Goal: Task Accomplishment & Management: Complete application form

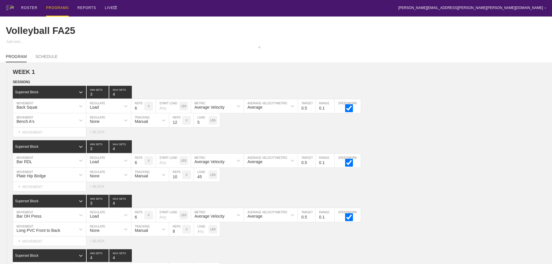
click at [56, 6] on div "PROGRAMS" at bounding box center [57, 8] width 23 height 17
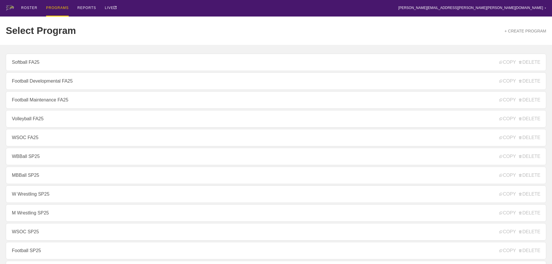
click at [155, 6] on div "ROSTER PROGRAMS REPORTS LIVE [PERSON_NAME][EMAIL_ADDRESS][PERSON_NAME][PERSON_N…" at bounding box center [276, 8] width 540 height 17
click at [519, 31] on link "+ CREATE PROGRAM" at bounding box center [525, 31] width 42 height 5
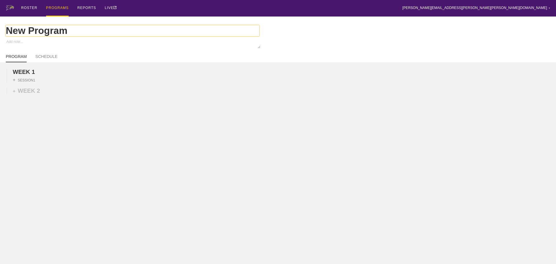
click at [79, 30] on input "New Program" at bounding box center [133, 30] width 254 height 11
type textarea "x"
type input "New Progra"
type textarea "x"
type input "New Progr"
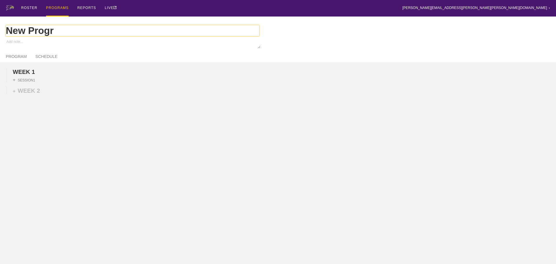
type textarea "x"
type input "New P"
type textarea "x"
type input "N"
type textarea "x"
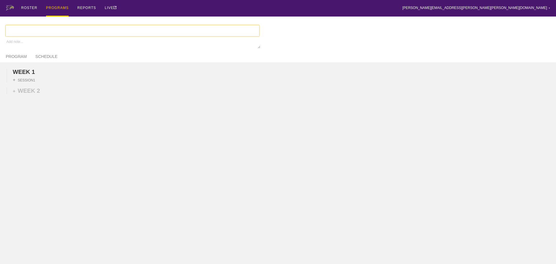
type input "B"
type textarea "x"
type input "Bo"
type textarea "x"
type input "Bowl"
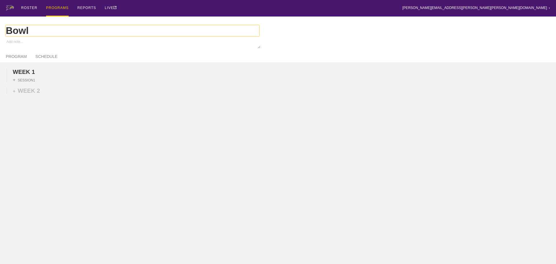
type textarea "x"
type input "Bowli"
type textarea "x"
type input "[PERSON_NAME]"
type textarea "x"
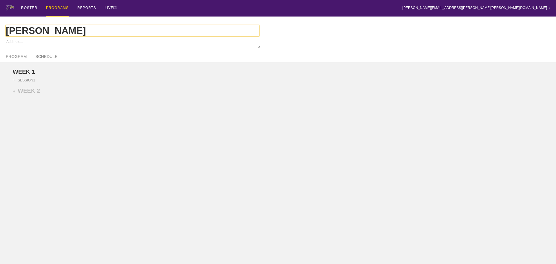
type input "Bowling"
type textarea "x"
type input "Bowling"
type textarea "x"
type input "Bowling F"
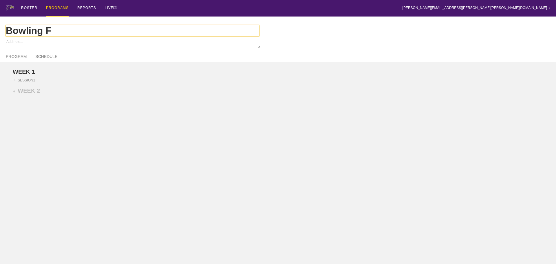
type textarea "x"
type input "Bowling FA"
type textarea "x"
type input "Bowling FA2"
type textarea "x"
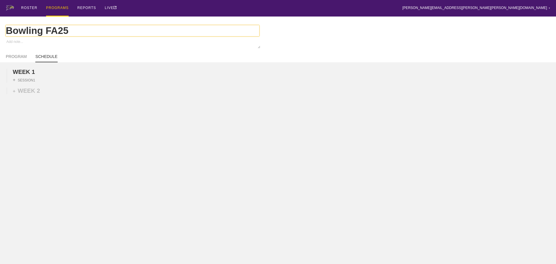
type input "Bowling FA25"
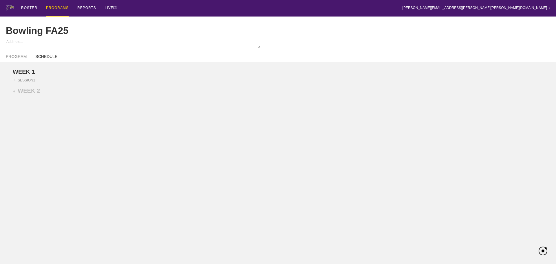
click at [48, 60] on link "SCHEDULE" at bounding box center [46, 58] width 22 height 8
type textarea "x"
type input "Bowling FA25"
click at [50, 60] on link "SCHEDULE" at bounding box center [46, 58] width 22 height 8
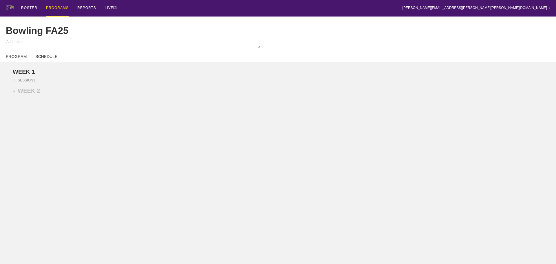
type textarea "x"
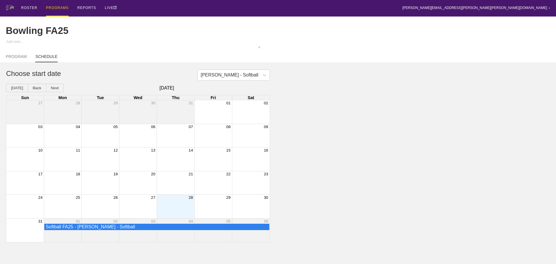
click at [181, 208] on div "Month View" at bounding box center [176, 206] width 38 height 23
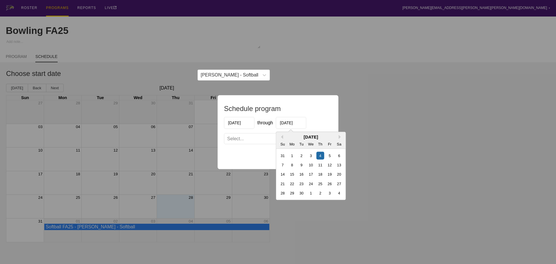
click at [295, 122] on input "[DATE]" at bounding box center [291, 123] width 30 height 12
click at [340, 136] on button "Next Month" at bounding box center [341, 137] width 4 height 4
click at [330, 155] on div "5" at bounding box center [330, 156] width 8 height 8
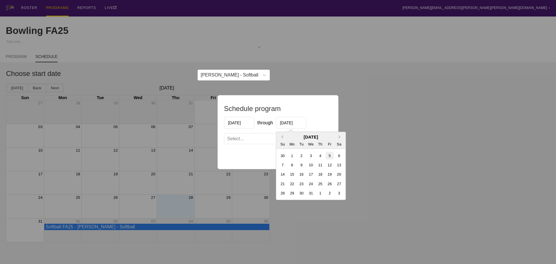
type input "[DATE]"
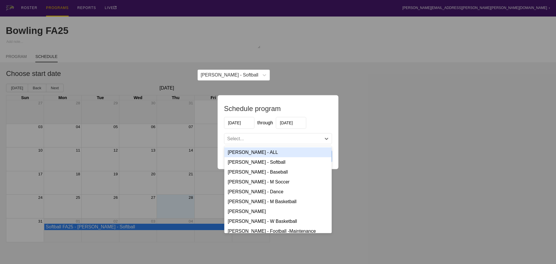
click at [312, 133] on div "Select..." at bounding box center [279, 138] width 108 height 10
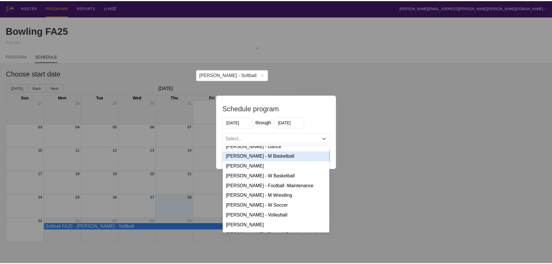
scroll to position [58, 0]
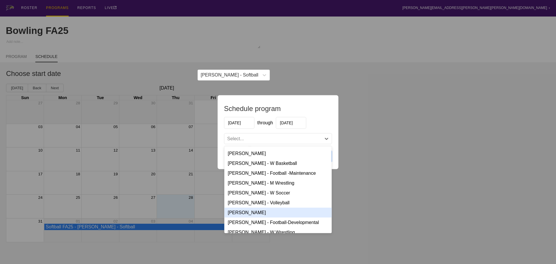
click at [254, 212] on div "[PERSON_NAME]" at bounding box center [279, 212] width 108 height 10
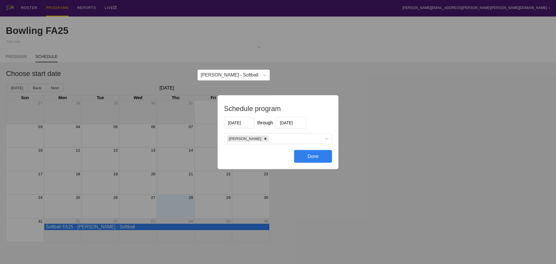
click at [315, 157] on div "Done" at bounding box center [313, 156] width 38 height 13
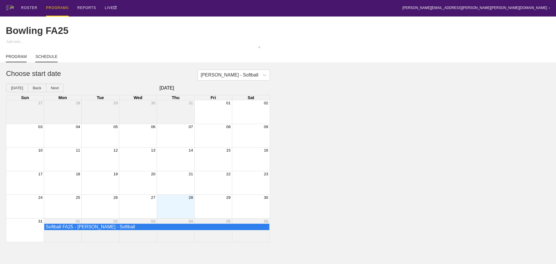
click at [19, 60] on link "PROGRAM" at bounding box center [16, 58] width 21 height 8
type textarea "x"
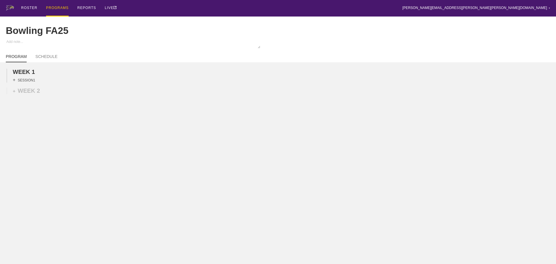
click at [32, 83] on div "+ SESSION 1" at bounding box center [24, 79] width 22 height 5
click at [55, 94] on div "+ BLOCK" at bounding box center [49, 90] width 73 height 9
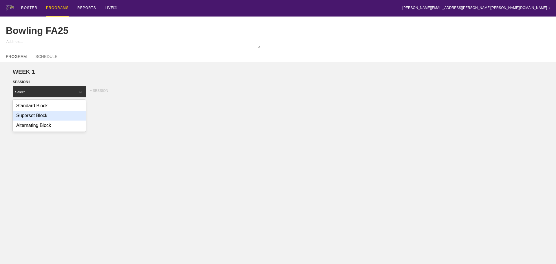
click at [43, 119] on div "Superset Block" at bounding box center [49, 116] width 73 height 10
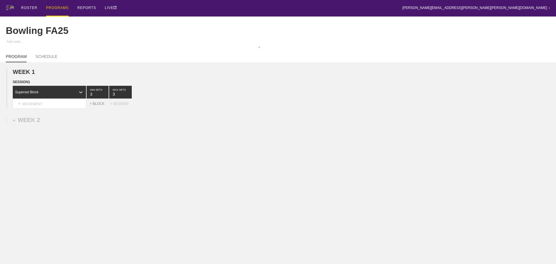
click at [100, 106] on div "+ BLOCK" at bounding box center [100, 104] width 20 height 4
click at [96, 132] on div "+ BLOCK" at bounding box center [100, 130] width 20 height 4
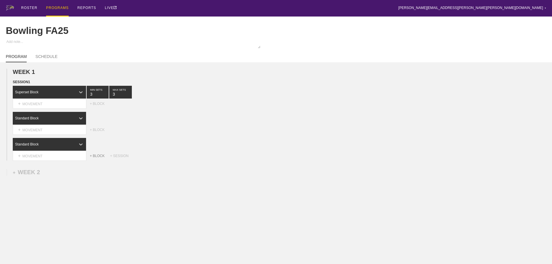
click at [97, 158] on div "+ BLOCK" at bounding box center [100, 156] width 20 height 4
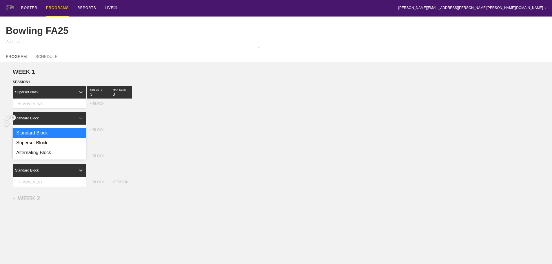
click at [73, 121] on div "Standard Block" at bounding box center [44, 118] width 63 height 5
click at [47, 148] on div "Superset Block" at bounding box center [49, 143] width 73 height 10
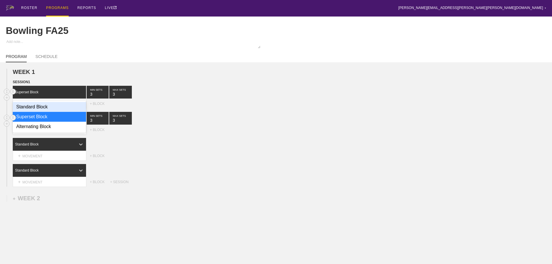
drag, startPoint x: 79, startPoint y: 93, endPoint x: 67, endPoint y: 109, distance: 20.4
click at [79, 93] on div at bounding box center [81, 92] width 10 height 10
click at [39, 119] on div "Superset Block" at bounding box center [49, 117] width 73 height 10
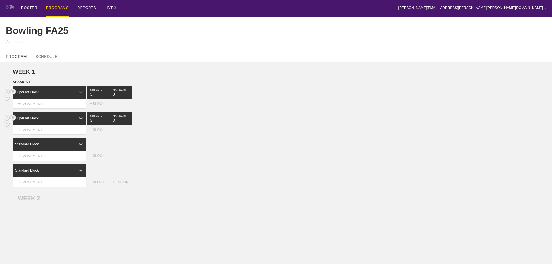
drag, startPoint x: 200, startPoint y: 113, endPoint x: 119, endPoint y: 139, distance: 85.6
click at [200, 114] on div "SESSION 1 option Superset Block, selected. 0 results available. Select is focus…" at bounding box center [276, 133] width 552 height 108
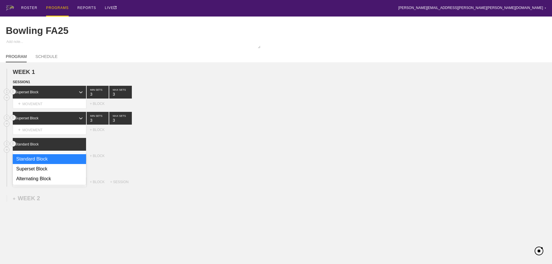
click at [77, 148] on div at bounding box center [81, 144] width 10 height 10
click at [44, 171] on div "Superset Block" at bounding box center [49, 169] width 73 height 10
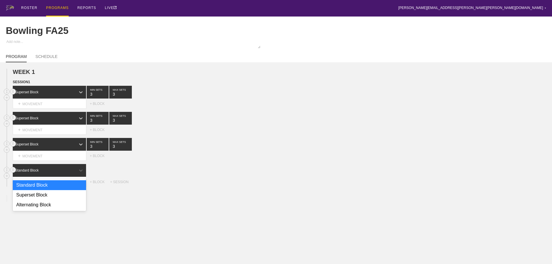
click at [66, 173] on div "Standard Block" at bounding box center [44, 170] width 63 height 5
click at [49, 199] on div "Superset Block" at bounding box center [49, 195] width 73 height 10
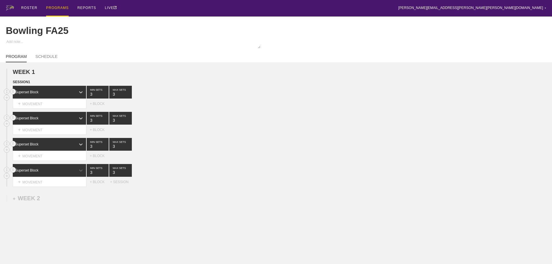
click at [244, 168] on div "option Superset Block, selected. 0 results available. Select is focused ,type t…" at bounding box center [282, 170] width 539 height 13
click at [192, 124] on div "Superset Block 3 MIN SETS 3 MAX SETS" at bounding box center [282, 118] width 539 height 13
click at [61, 106] on div "+ MOVEMENT" at bounding box center [50, 104] width 74 height 10
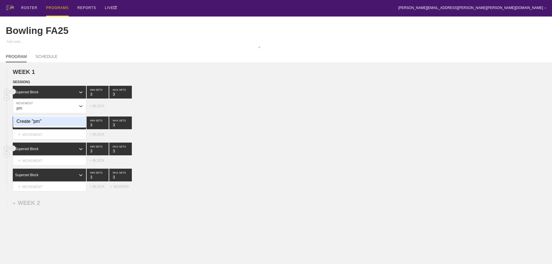
type input "p"
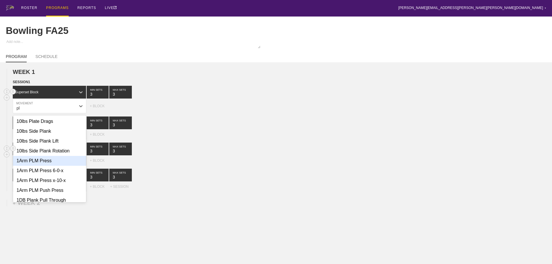
type input "p"
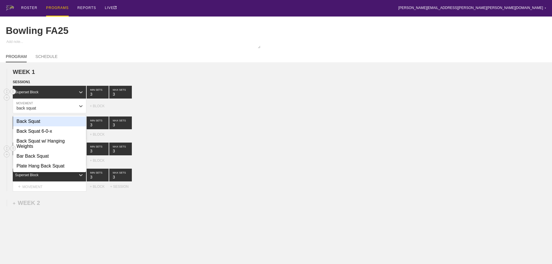
click at [35, 126] on div "Back Squat" at bounding box center [49, 121] width 73 height 10
type input "back squat"
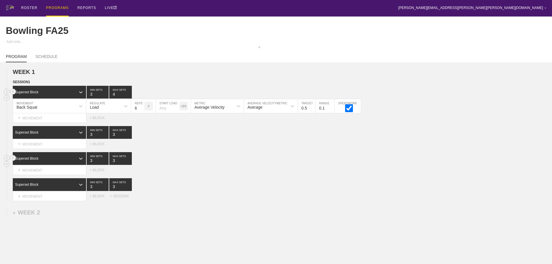
type input "4"
click at [129, 97] on input "4" at bounding box center [120, 92] width 23 height 13
click at [141, 111] on input "7" at bounding box center [137, 106] width 13 height 14
click at [141, 111] on input "8" at bounding box center [137, 106] width 13 height 14
click at [141, 111] on input "9" at bounding box center [137, 106] width 13 height 14
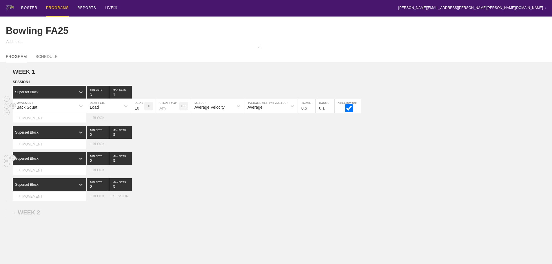
type input "10"
click at [141, 111] on input "10" at bounding box center [137, 106] width 13 height 14
drag, startPoint x: 181, startPoint y: 159, endPoint x: 98, endPoint y: 147, distance: 84.6
click at [180, 159] on div "Superset Block 3 MIN SETS 3 MAX SETS" at bounding box center [282, 158] width 539 height 13
click at [50, 149] on div "+ MOVEMENT" at bounding box center [50, 144] width 74 height 10
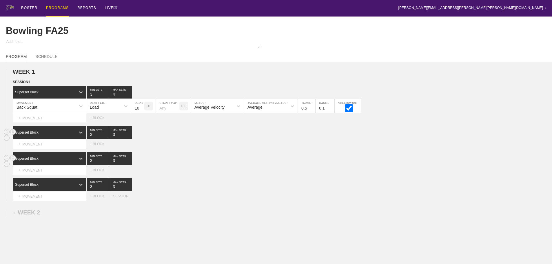
drag, startPoint x: 215, startPoint y: 170, endPoint x: 130, endPoint y: 143, distance: 89.4
click at [212, 168] on div "Superset Block 3 MIN SETS 3 MAX SETS DUPLICATE INSERT MOVEMENT AFTER DELETE Sel…" at bounding box center [276, 163] width 552 height 23
click at [42, 147] on div "+ MOVEMENT" at bounding box center [50, 144] width 74 height 10
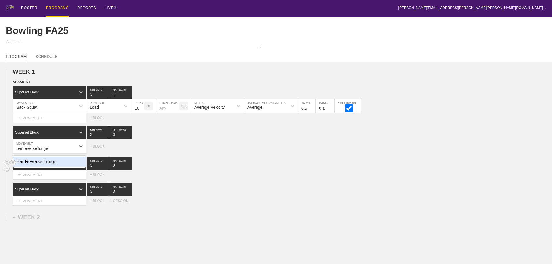
click at [48, 167] on div "Bar Reverse Lunge" at bounding box center [49, 162] width 73 height 10
type input "bar reverse lunge"
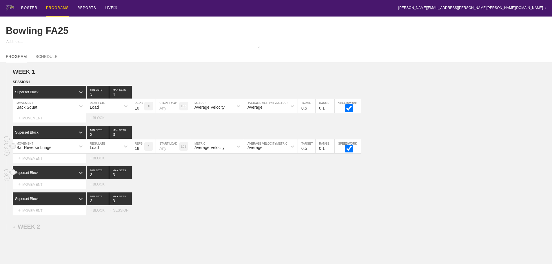
click at [141, 150] on input "18" at bounding box center [137, 146] width 13 height 14
click at [141, 150] on input "19" at bounding box center [137, 146] width 13 height 14
click at [141, 150] on input "20" at bounding box center [137, 146] width 13 height 14
click at [141, 150] on input "21" at bounding box center [137, 146] width 13 height 14
click at [142, 153] on input "20" at bounding box center [137, 146] width 13 height 14
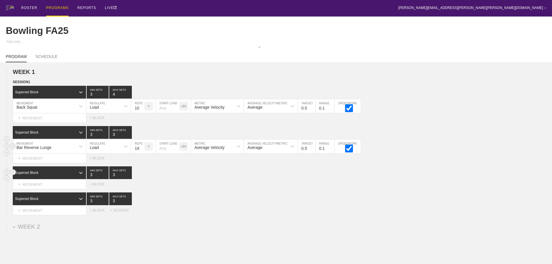
click at [142, 153] on input "19" at bounding box center [137, 146] width 13 height 14
click at [142, 153] on input "18" at bounding box center [137, 146] width 13 height 14
click at [142, 153] on input "17" at bounding box center [137, 146] width 13 height 14
type input "16"
click at [142, 153] on input "16" at bounding box center [137, 146] width 13 height 14
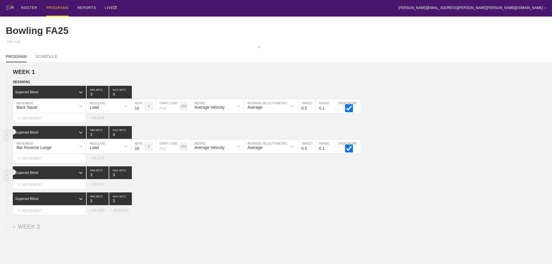
type input "4"
click at [129, 137] on input "4" at bounding box center [120, 132] width 23 height 13
drag, startPoint x: 234, startPoint y: 204, endPoint x: 225, endPoint y: 204, distance: 8.7
click at [232, 204] on div "Superset Block 3 MIN SETS 3 MAX SETS" at bounding box center [282, 198] width 539 height 13
click at [56, 188] on div "+ MOVEMENT" at bounding box center [50, 185] width 74 height 10
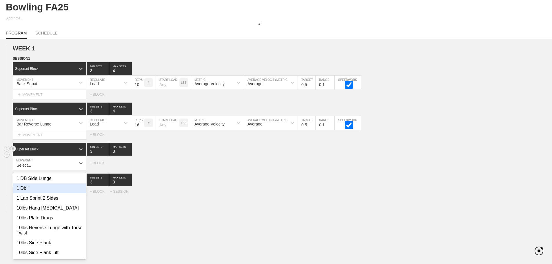
scroll to position [25, 0]
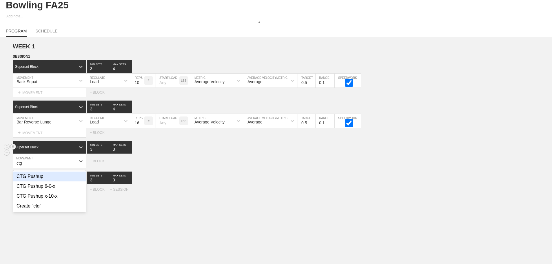
click at [45, 181] on div "CTG Pushup" at bounding box center [49, 177] width 73 height 10
type input "ctg"
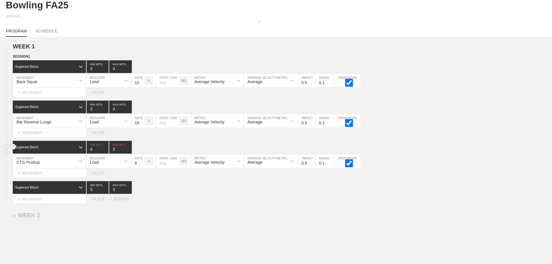
type input "4"
click at [105, 151] on input "4" at bounding box center [98, 147] width 22 height 13
type input "4"
click at [129, 152] on input "4" at bounding box center [120, 147] width 23 height 13
click at [112, 163] on div "Load" at bounding box center [103, 161] width 34 height 10
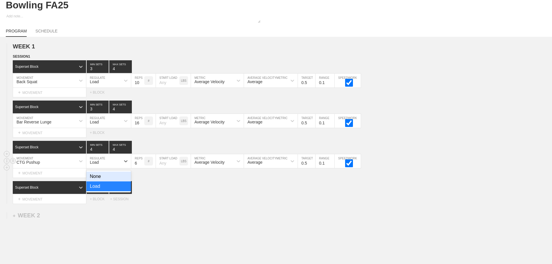
click at [91, 181] on div "None" at bounding box center [108, 177] width 45 height 10
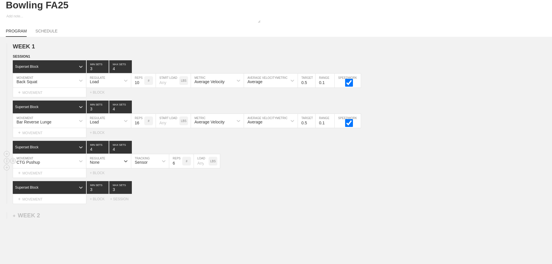
click at [143, 164] on div "Sensor" at bounding box center [144, 161] width 27 height 10
click at [143, 191] on div "Manual" at bounding box center [150, 186] width 38 height 10
click at [179, 166] on input "7" at bounding box center [175, 161] width 13 height 14
click at [179, 166] on input "8" at bounding box center [175, 161] width 13 height 14
click at [179, 166] on input "9" at bounding box center [175, 161] width 13 height 14
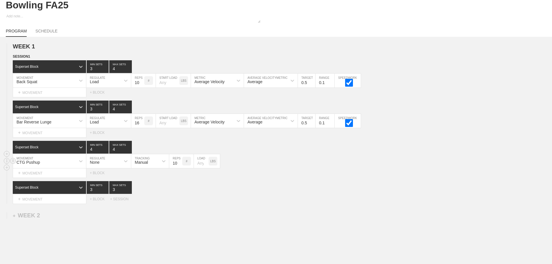
type input "10"
click at [179, 166] on input "10" at bounding box center [175, 161] width 13 height 14
click at [281, 186] on div "SESSION 1 Superset Block 3 MIN SETS 4 MAX SETS DUPLICATE INSERT MOVEMENT AFTER …" at bounding box center [276, 129] width 552 height 150
click at [35, 204] on div "+ MOVEMENT" at bounding box center [50, 199] width 74 height 10
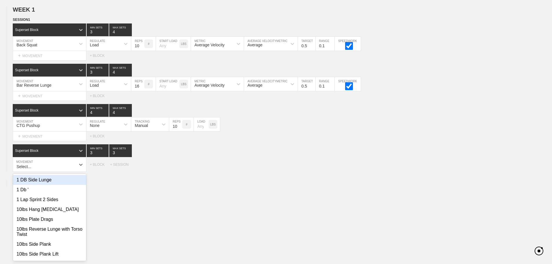
scroll to position [66, 0]
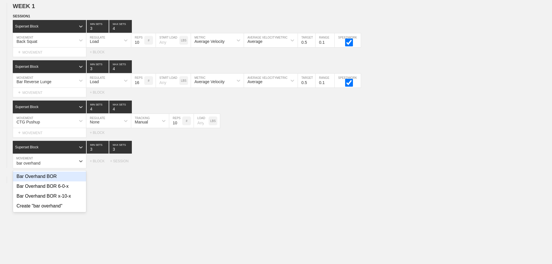
click at [47, 179] on div "Bar Overhand BOR" at bounding box center [49, 177] width 73 height 10
type input "bar overhand"
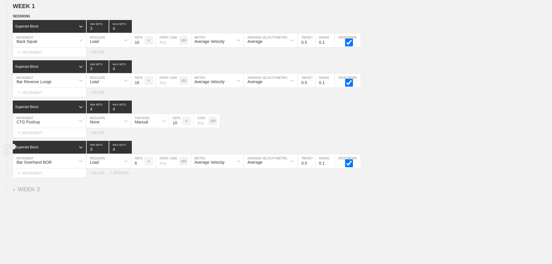
type input "4"
click at [129, 152] on input "4" at bounding box center [120, 147] width 23 height 13
click at [116, 163] on div "Load" at bounding box center [103, 161] width 34 height 10
click at [95, 181] on div "None" at bounding box center [108, 177] width 45 height 10
click at [147, 165] on div "Sensor" at bounding box center [141, 162] width 13 height 5
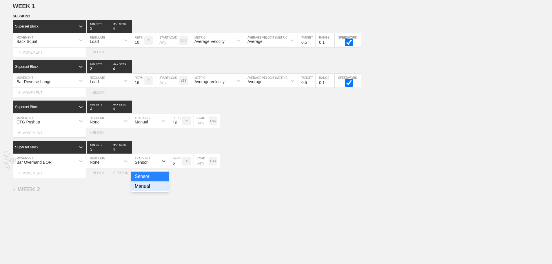
click at [141, 191] on div "Manual" at bounding box center [150, 186] width 38 height 10
click at [179, 166] on input "7" at bounding box center [175, 161] width 13 height 14
click at [179, 166] on input "8" at bounding box center [175, 161] width 13 height 14
click at [179, 166] on input "9" at bounding box center [175, 161] width 13 height 14
click at [179, 166] on input "10" at bounding box center [175, 161] width 13 height 14
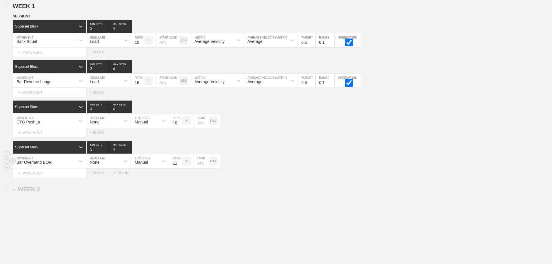
click at [179, 166] on input "11" at bounding box center [175, 161] width 13 height 14
type input "10"
click at [179, 168] on input "10" at bounding box center [175, 161] width 13 height 14
click at [297, 161] on div "Bar Overhand BOR MOVEMENT None REGULATE Manual TRACKING 10 REPS # LOAD LBS" at bounding box center [276, 161] width 552 height 14
click at [42, 56] on div "+ MOVEMENT" at bounding box center [50, 53] width 74 height 10
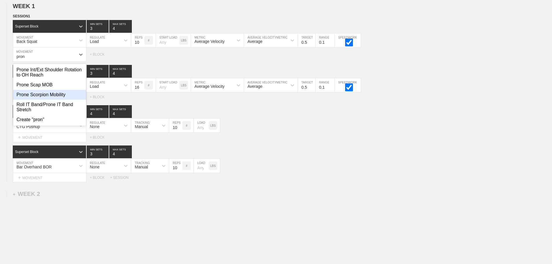
click at [52, 100] on div "Prone Scorpion Mobility" at bounding box center [49, 95] width 73 height 10
type input "pron"
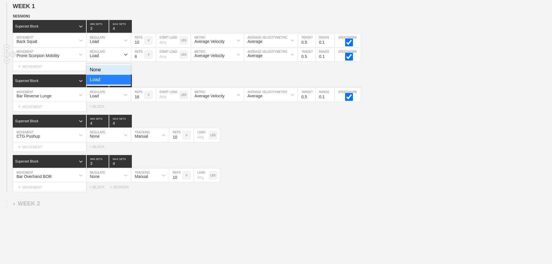
click at [98, 58] on div "Load" at bounding box center [94, 55] width 9 height 5
click at [98, 75] on div "None" at bounding box center [108, 70] width 45 height 10
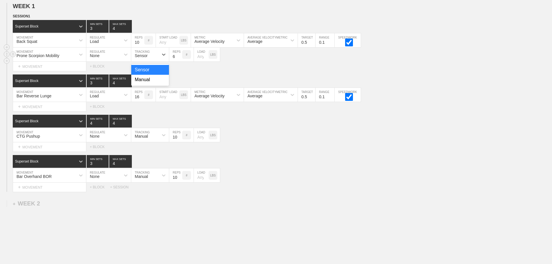
click at [155, 58] on div "Sensor" at bounding box center [144, 55] width 27 height 10
click at [149, 83] on div "Manual" at bounding box center [150, 80] width 38 height 10
click at [179, 59] on input "7" at bounding box center [175, 55] width 13 height 14
click at [179, 59] on input "8" at bounding box center [175, 55] width 13 height 14
click at [179, 59] on input "9" at bounding box center [175, 55] width 13 height 14
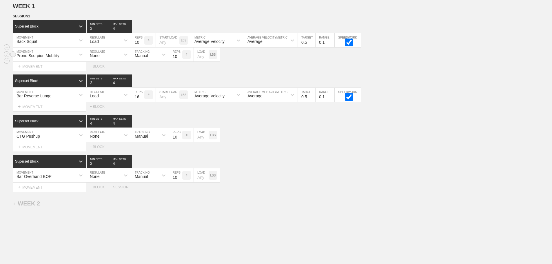
type input "10"
click at [179, 59] on input "10" at bounding box center [175, 55] width 13 height 14
click at [283, 138] on div "CTG Pushup MOVEMENT None REGULATE Manual TRACKING 10 REPS # LOAD LBS" at bounding box center [276, 135] width 552 height 14
click at [52, 110] on div "+ MOVEMENT" at bounding box center [50, 107] width 74 height 10
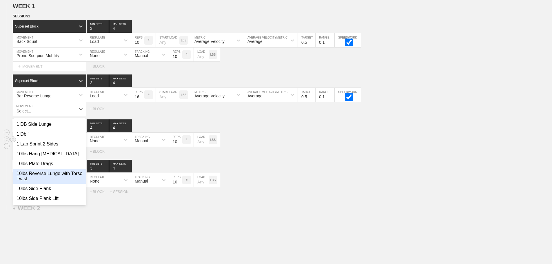
click at [280, 146] on div "CTG Pushup MOVEMENT None REGULATE Manual TRACKING 10 REPS # LOAD LBS" at bounding box center [276, 140] width 552 height 14
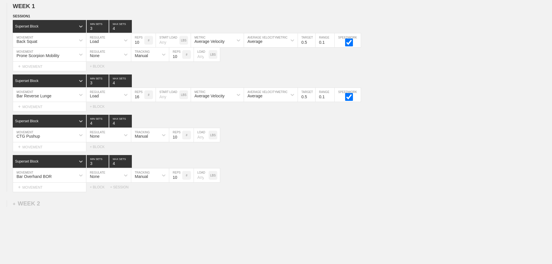
click at [309, 157] on div "SESSION 1 Superset Block 3 MIN SETS 4 MAX SETS DUPLICATE INSERT MOVEMENT AFTER …" at bounding box center [276, 102] width 552 height 178
click at [47, 112] on div "+ MOVEMENT" at bounding box center [50, 107] width 74 height 10
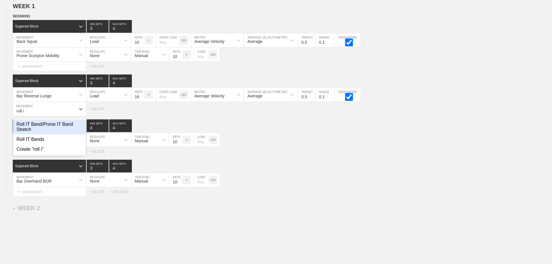
drag, startPoint x: 52, startPoint y: 128, endPoint x: 72, endPoint y: 121, distance: 21.4
click at [52, 128] on div "Roll IT Band/Prone IT Band Stretch" at bounding box center [49, 126] width 73 height 15
type input "roll i"
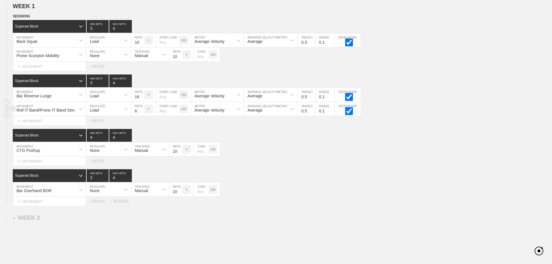
click at [101, 111] on div "Load" at bounding box center [103, 109] width 34 height 10
click at [101, 129] on div "None" at bounding box center [108, 124] width 45 height 10
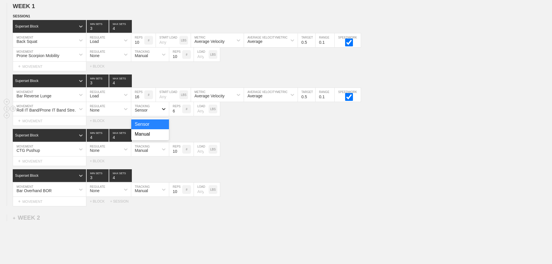
click at [159, 113] on div at bounding box center [164, 109] width 10 height 10
click at [150, 136] on div "Manual" at bounding box center [150, 134] width 38 height 10
click at [179, 113] on input "7" at bounding box center [175, 109] width 13 height 14
click at [179, 113] on input "8" at bounding box center [175, 109] width 13 height 14
click at [179, 113] on input "9" at bounding box center [175, 109] width 13 height 14
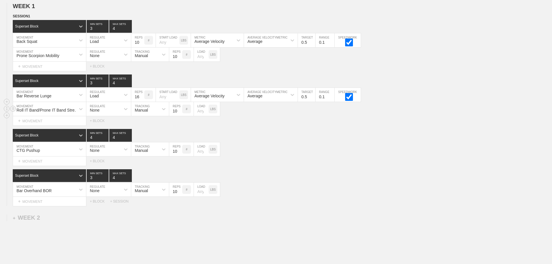
type input "10"
click at [179, 113] on input "10" at bounding box center [175, 109] width 13 height 14
click at [307, 151] on div "CTG Pushup MOVEMENT None REGULATE Manual TRACKING 10 REPS # LOAD LBS" at bounding box center [276, 149] width 552 height 14
click at [41, 166] on div "+ MOVEMENT" at bounding box center [50, 161] width 74 height 10
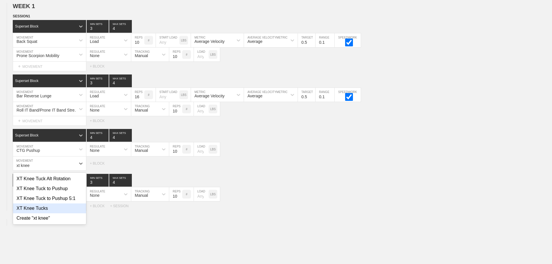
click at [44, 213] on div "XT Knee Tucks" at bounding box center [49, 208] width 73 height 10
type input "xt knee"
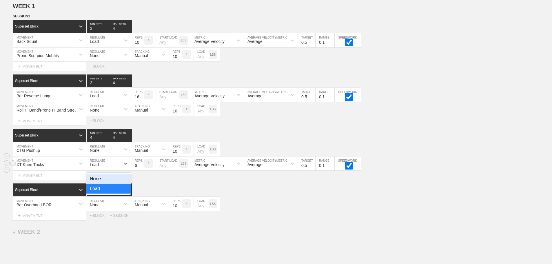
click at [102, 167] on div "Load" at bounding box center [103, 164] width 34 height 10
click at [101, 184] on div "None" at bounding box center [108, 179] width 45 height 10
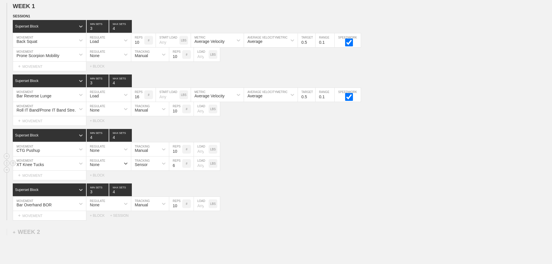
click at [147, 167] on div "Sensor" at bounding box center [141, 164] width 13 height 5
drag, startPoint x: 145, startPoint y: 192, endPoint x: 173, endPoint y: 179, distance: 31.8
click at [146, 192] on div "Manual" at bounding box center [150, 189] width 38 height 10
click at [179, 169] on input "13" at bounding box center [175, 163] width 13 height 14
click at [179, 169] on input "14" at bounding box center [175, 163] width 13 height 14
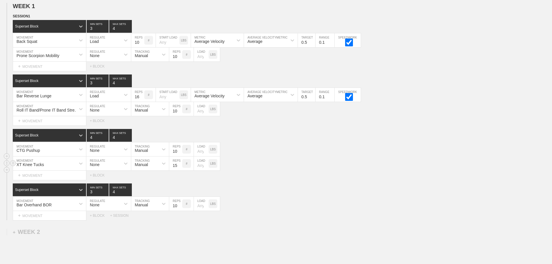
click at [179, 169] on input "15" at bounding box center [175, 163] width 13 height 14
type input "16"
click at [179, 169] on input "16" at bounding box center [175, 163] width 13 height 14
click at [273, 178] on div "Select... MOVEMENT + MOVEMENT + BLOCK" at bounding box center [276, 175] width 552 height 9
click at [39, 221] on div "+ MOVEMENT" at bounding box center [50, 216] width 74 height 10
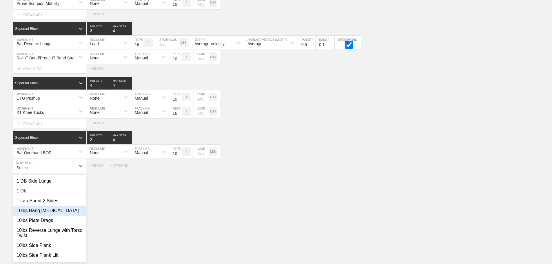
scroll to position [123, 0]
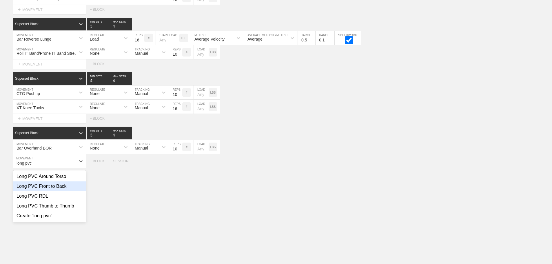
click at [59, 191] on div "Long PVC Front to Back" at bounding box center [49, 186] width 73 height 10
type input "long pvc"
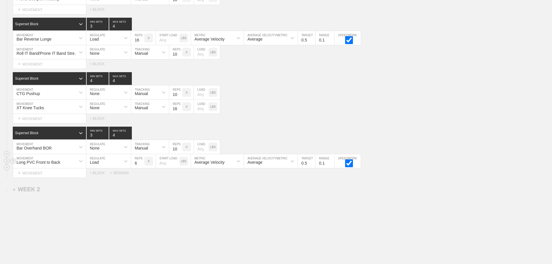
click at [108, 166] on div "Load" at bounding box center [103, 161] width 34 height 10
click at [103, 179] on div "None" at bounding box center [108, 177] width 45 height 10
click at [141, 168] on div "Sensor" at bounding box center [150, 161] width 38 height 14
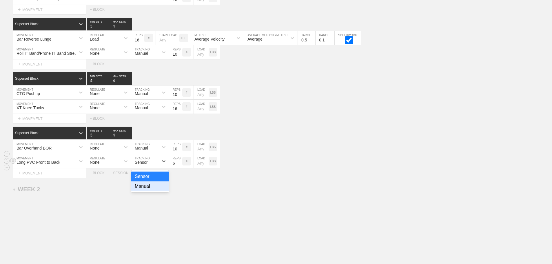
click at [149, 191] on div "Manual" at bounding box center [150, 186] width 38 height 10
click at [178, 165] on input "7" at bounding box center [175, 161] width 13 height 14
click at [178, 165] on input "8" at bounding box center [175, 161] width 13 height 14
click at [178, 165] on input "9" at bounding box center [175, 161] width 13 height 14
type input "10"
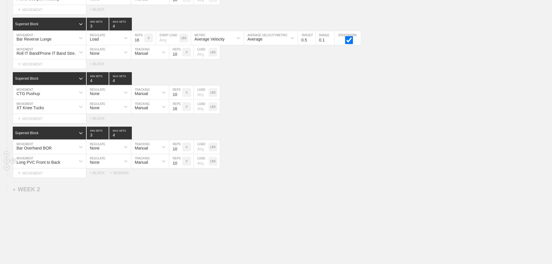
click at [178, 165] on input "10" at bounding box center [175, 161] width 13 height 14
click at [283, 168] on div "Long PVC Front to Back MOVEMENT None REGULATE Manual TRACKING 10 REPS # LOAD LBS" at bounding box center [276, 161] width 552 height 14
click at [266, 173] on div "Select... MOVEMENT + MOVEMENT + BLOCK + SESSION" at bounding box center [276, 172] width 552 height 9
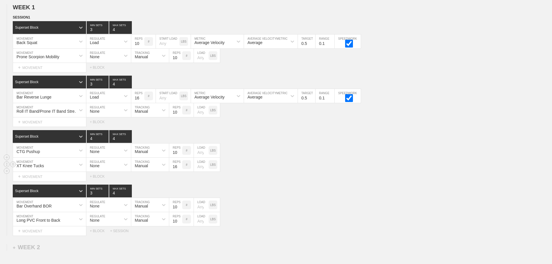
click at [327, 163] on div "XT Knee Tucks MOVEMENT None REGULATE Manual TRACKING 16 REPS # LOAD LBS" at bounding box center [276, 165] width 552 height 14
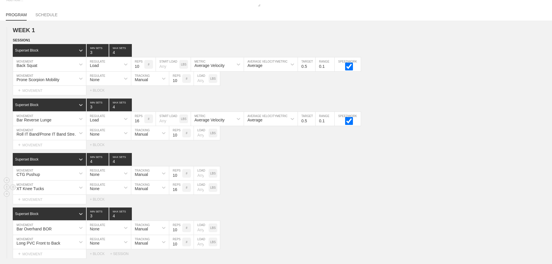
scroll to position [7, 0]
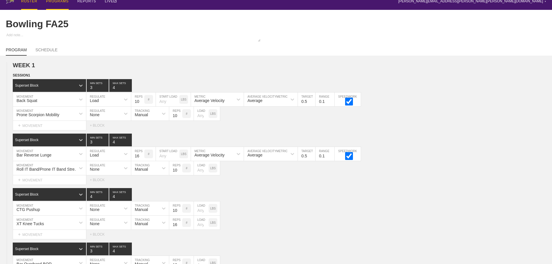
click at [30, 1] on div "ROSTER" at bounding box center [29, 1] width 16 height 17
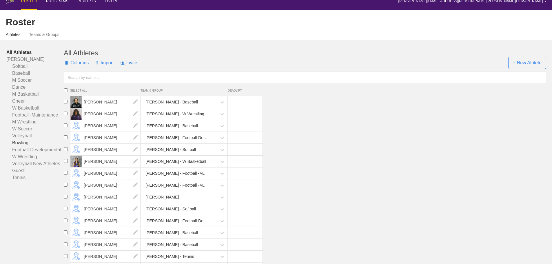
click at [23, 146] on link "Bowling" at bounding box center [34, 142] width 57 height 7
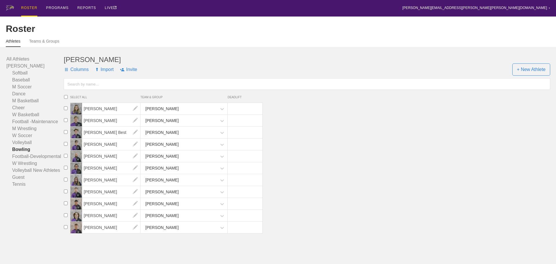
click at [386, 194] on li "[PERSON_NAME] [PERSON_NAME]" at bounding box center [308, 192] width 495 height 12
click at [25, 167] on link "W Wrestling" at bounding box center [34, 163] width 57 height 7
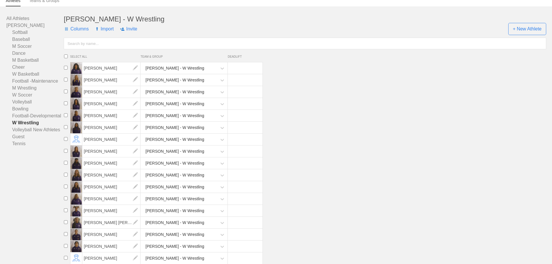
scroll to position [45, 0]
click at [22, 89] on link "M Wrestling" at bounding box center [34, 87] width 57 height 7
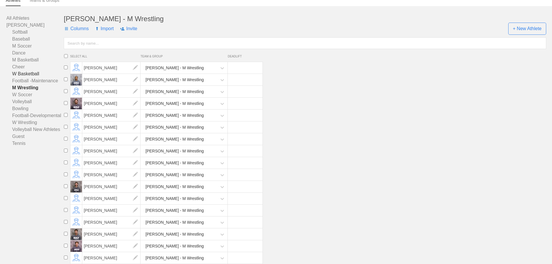
click at [24, 74] on link "W Basketball" at bounding box center [34, 73] width 57 height 7
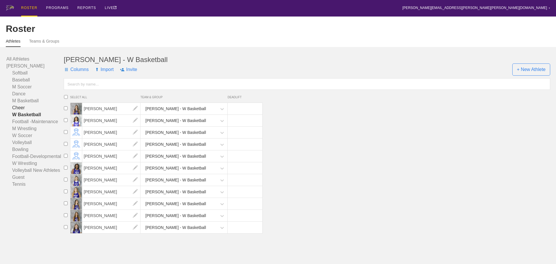
click at [19, 111] on link "Cheer" at bounding box center [34, 107] width 57 height 7
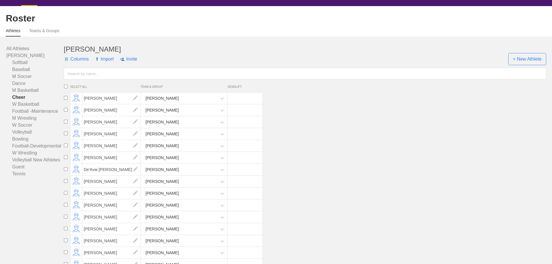
scroll to position [29, 0]
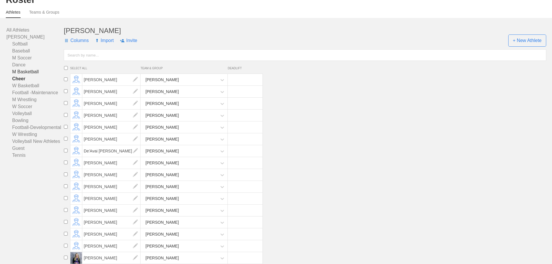
click at [22, 75] on link "M Basketball" at bounding box center [34, 71] width 57 height 7
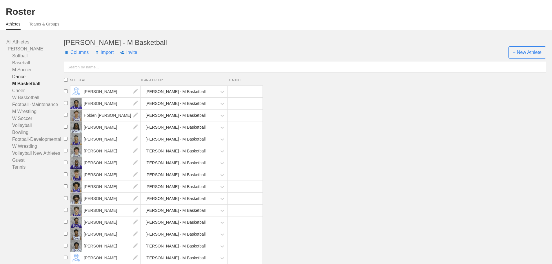
click at [18, 76] on link "Dance" at bounding box center [34, 76] width 57 height 7
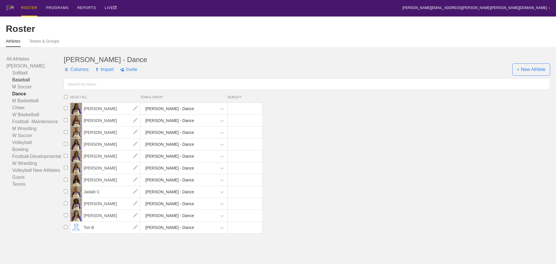
click at [22, 83] on link "Baseball" at bounding box center [34, 79] width 57 height 7
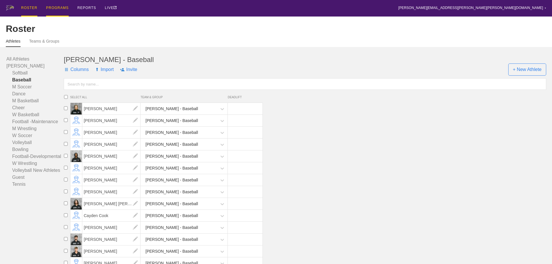
click at [52, 7] on div "PROGRAMS" at bounding box center [57, 8] width 23 height 17
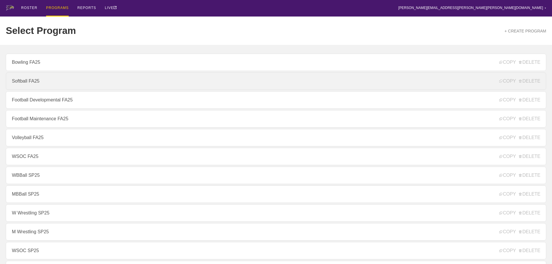
click at [34, 85] on link "Softball FA25" at bounding box center [276, 80] width 540 height 17
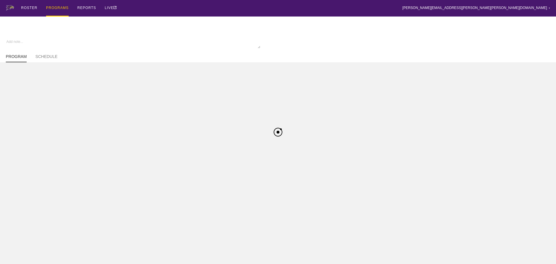
type textarea "x"
type input "Softball FA25"
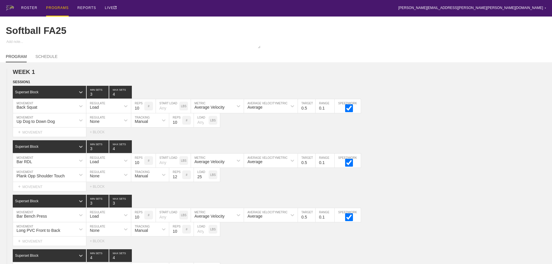
click at [58, 7] on div "PROGRAMS" at bounding box center [57, 8] width 23 height 17
